Goal: Book appointment/travel/reservation

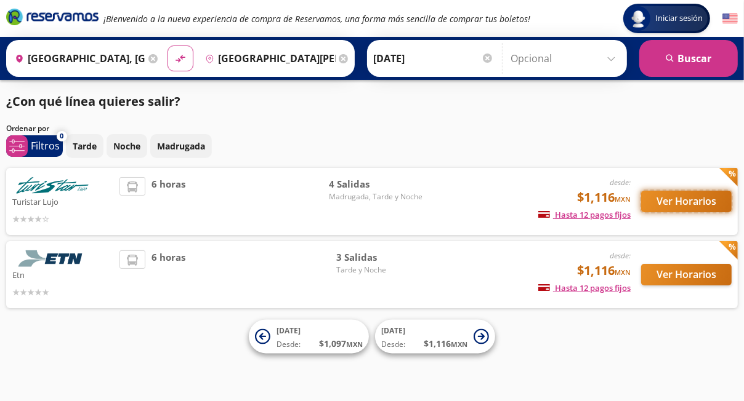
click at [697, 200] on button "Ver Horarios" at bounding box center [686, 202] width 90 height 22
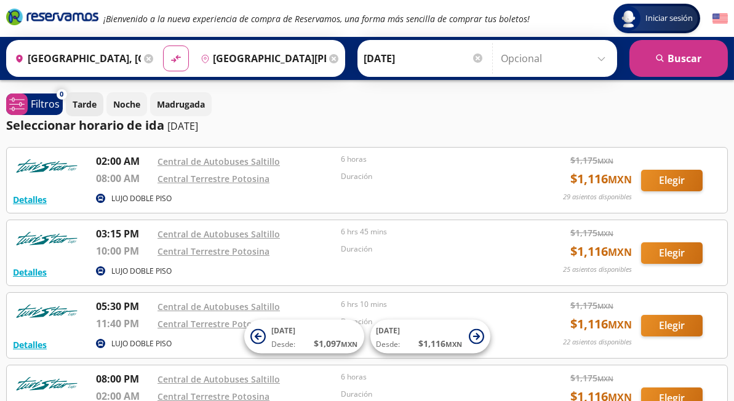
click at [90, 110] on p "Tarde" at bounding box center [85, 104] width 24 height 13
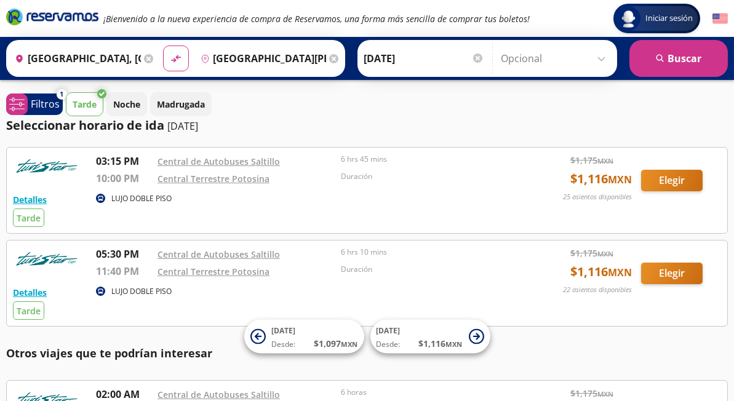
click at [145, 58] on icon at bounding box center [148, 58] width 9 height 9
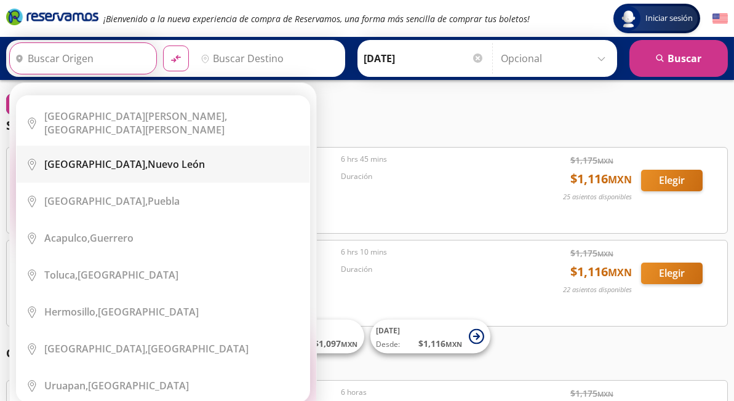
scroll to position [185, 0]
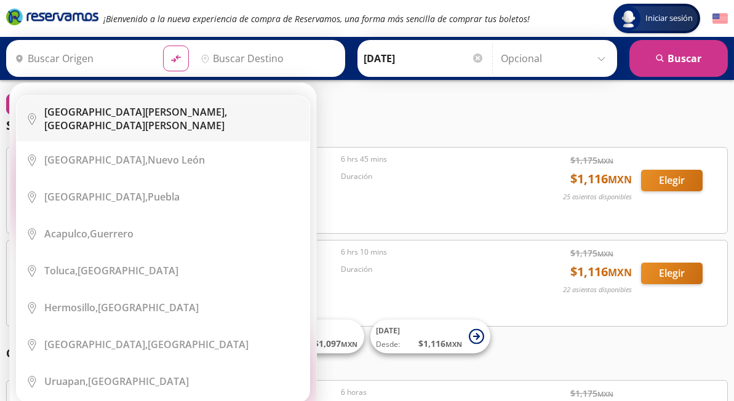
click at [127, 118] on div "[GEOGRAPHIC_DATA][PERSON_NAME], [GEOGRAPHIC_DATA][PERSON_NAME]" at bounding box center [172, 118] width 256 height 27
type input "[GEOGRAPHIC_DATA][PERSON_NAME], [GEOGRAPHIC_DATA][PERSON_NAME]"
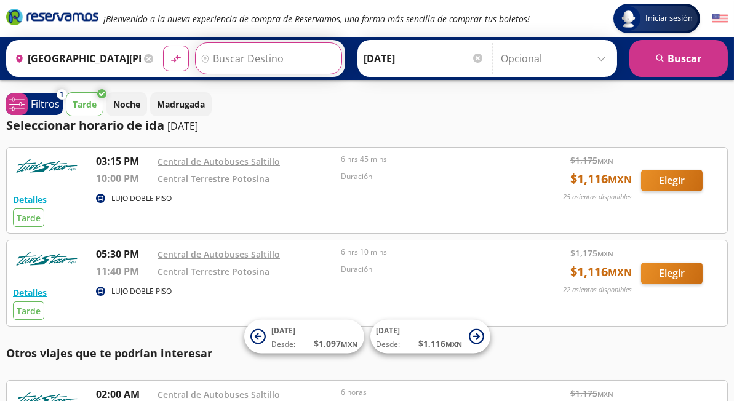
click at [236, 63] on input "Destino" at bounding box center [267, 58] width 143 height 31
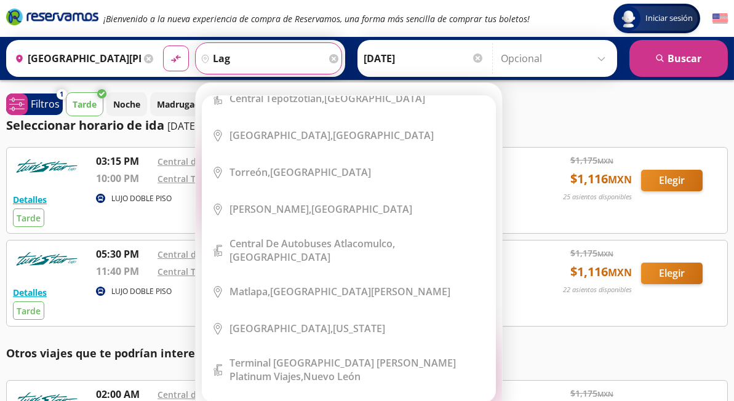
scroll to position [0, 0]
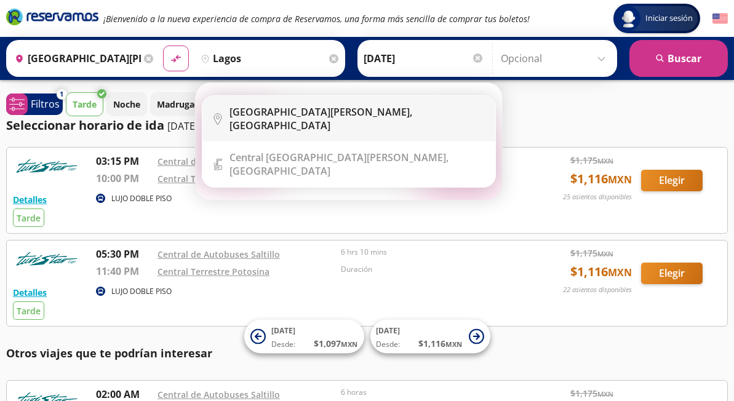
click at [306, 119] on b "[GEOGRAPHIC_DATA][PERSON_NAME]," at bounding box center [321, 112] width 183 height 14
type input "[GEOGRAPHIC_DATA][PERSON_NAME], [GEOGRAPHIC_DATA]"
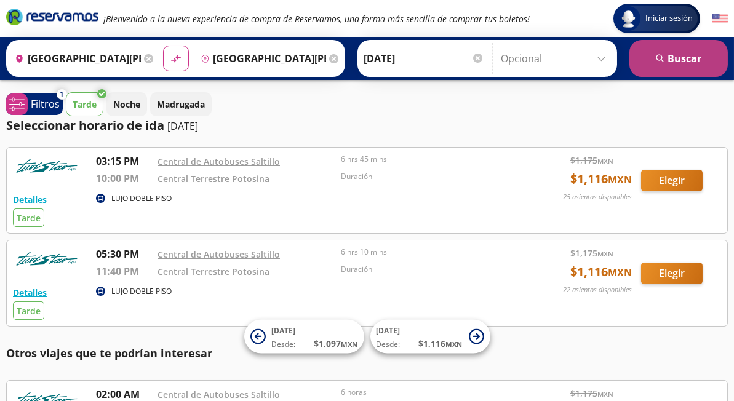
click at [672, 63] on button "search [GEOGRAPHIC_DATA]" at bounding box center [679, 58] width 98 height 37
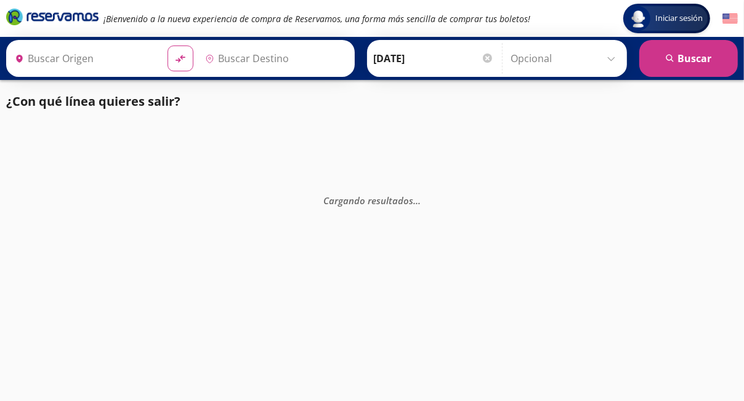
type input "[GEOGRAPHIC_DATA][PERSON_NAME], [GEOGRAPHIC_DATA][PERSON_NAME]"
type input "[GEOGRAPHIC_DATA][PERSON_NAME], [GEOGRAPHIC_DATA]"
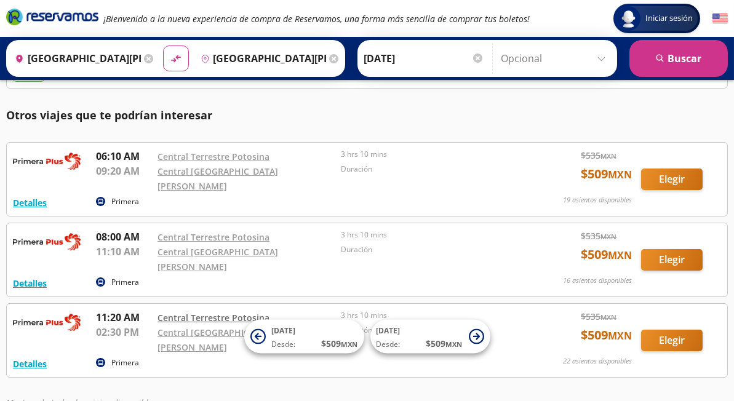
scroll to position [470, 0]
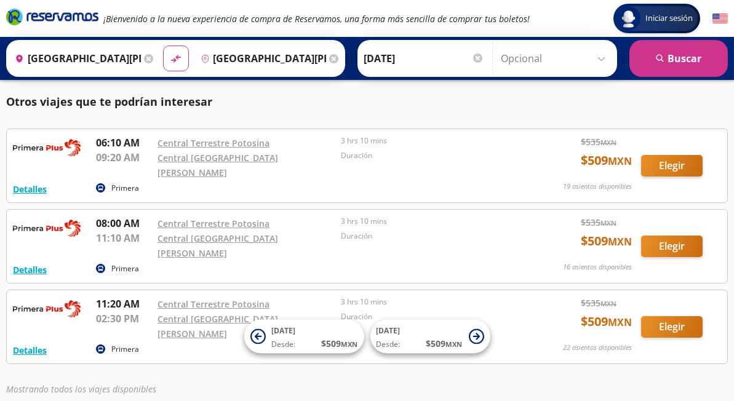
click at [144, 58] on icon at bounding box center [148, 58] width 9 height 9
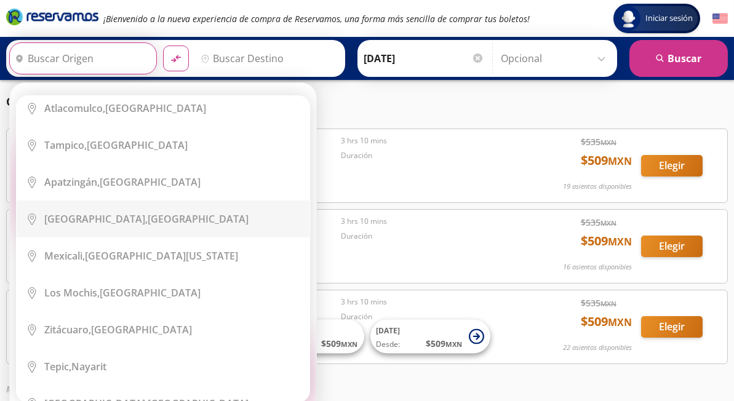
scroll to position [1231, 0]
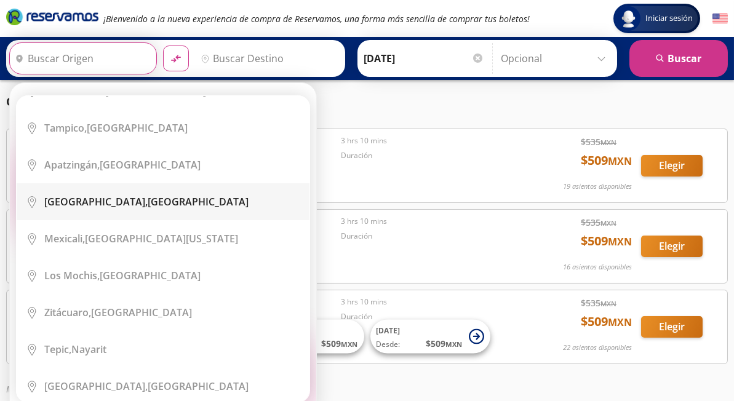
click at [106, 195] on div "[GEOGRAPHIC_DATA], [GEOGRAPHIC_DATA]" at bounding box center [146, 202] width 204 height 14
type input "[GEOGRAPHIC_DATA], [GEOGRAPHIC_DATA]"
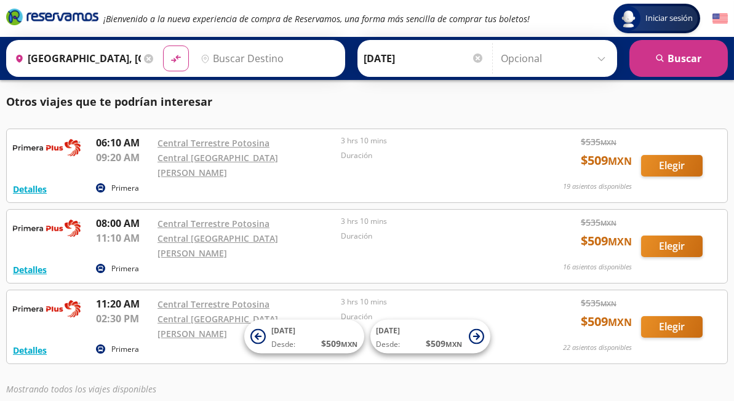
click at [262, 65] on input "Destino" at bounding box center [267, 58] width 143 height 31
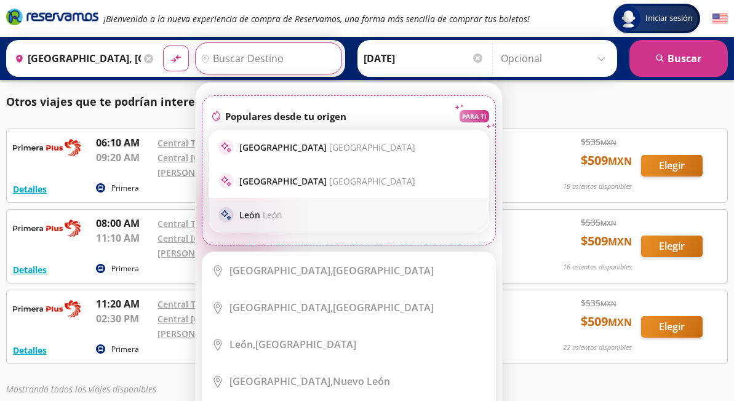
click at [263, 219] on span "León" at bounding box center [273, 215] width 20 height 12
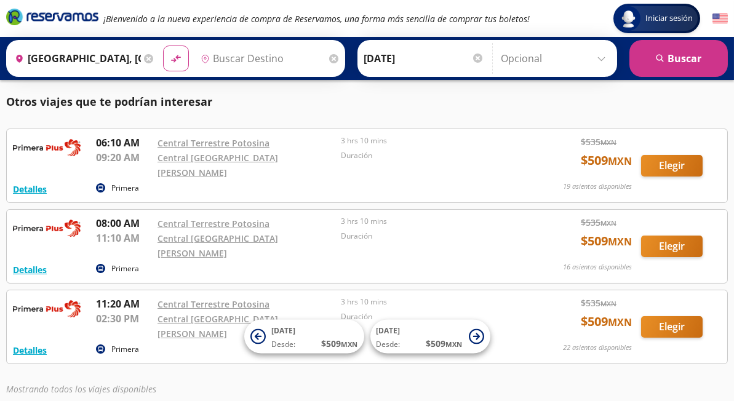
type input "[GEOGRAPHIC_DATA], [GEOGRAPHIC_DATA]"
click at [144, 59] on icon at bounding box center [148, 58] width 9 height 9
